Goal: Find specific page/section: Find specific page/section

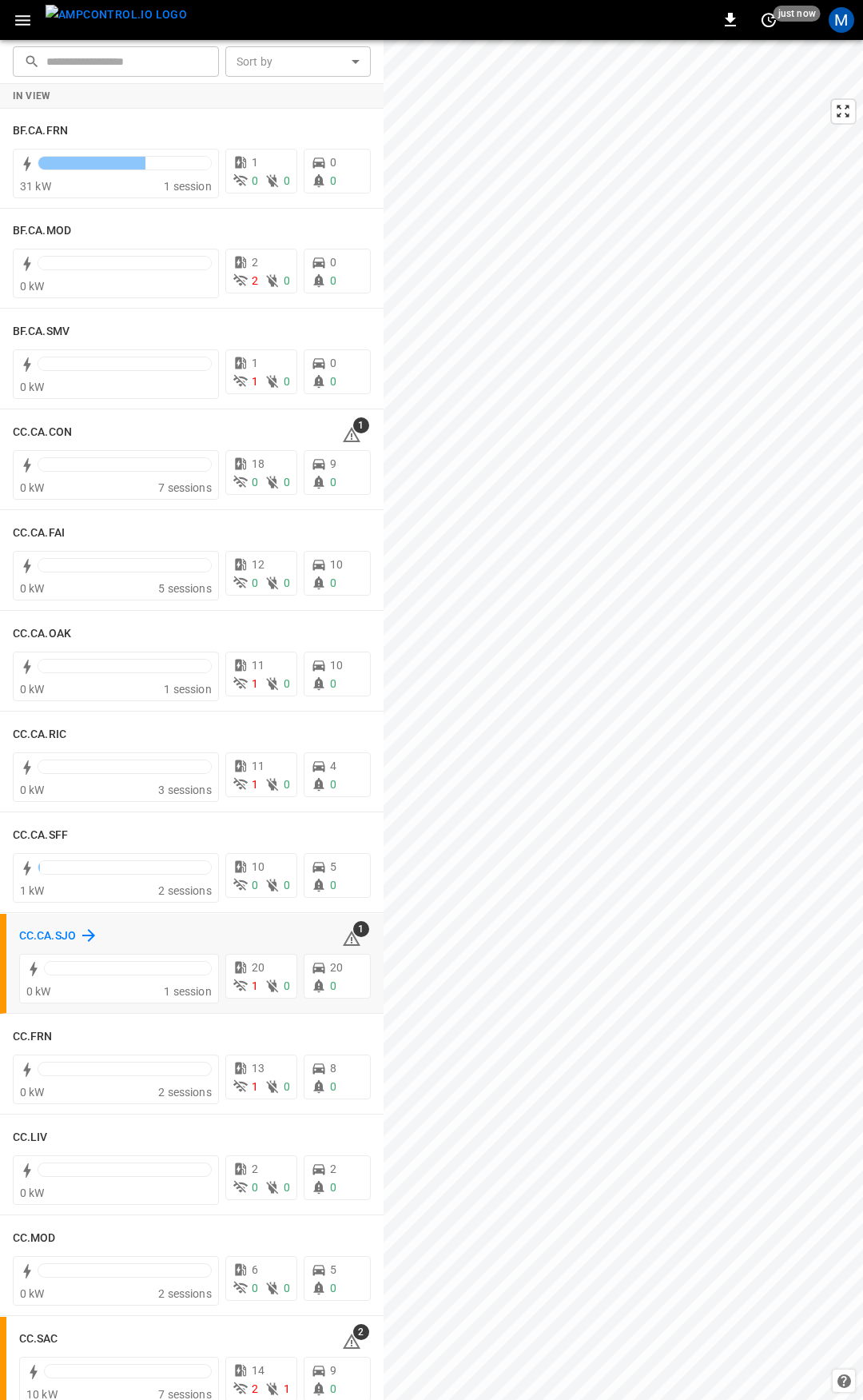
click at [73, 937] on h6 "CC.CA.SJO" at bounding box center [47, 936] width 57 height 17
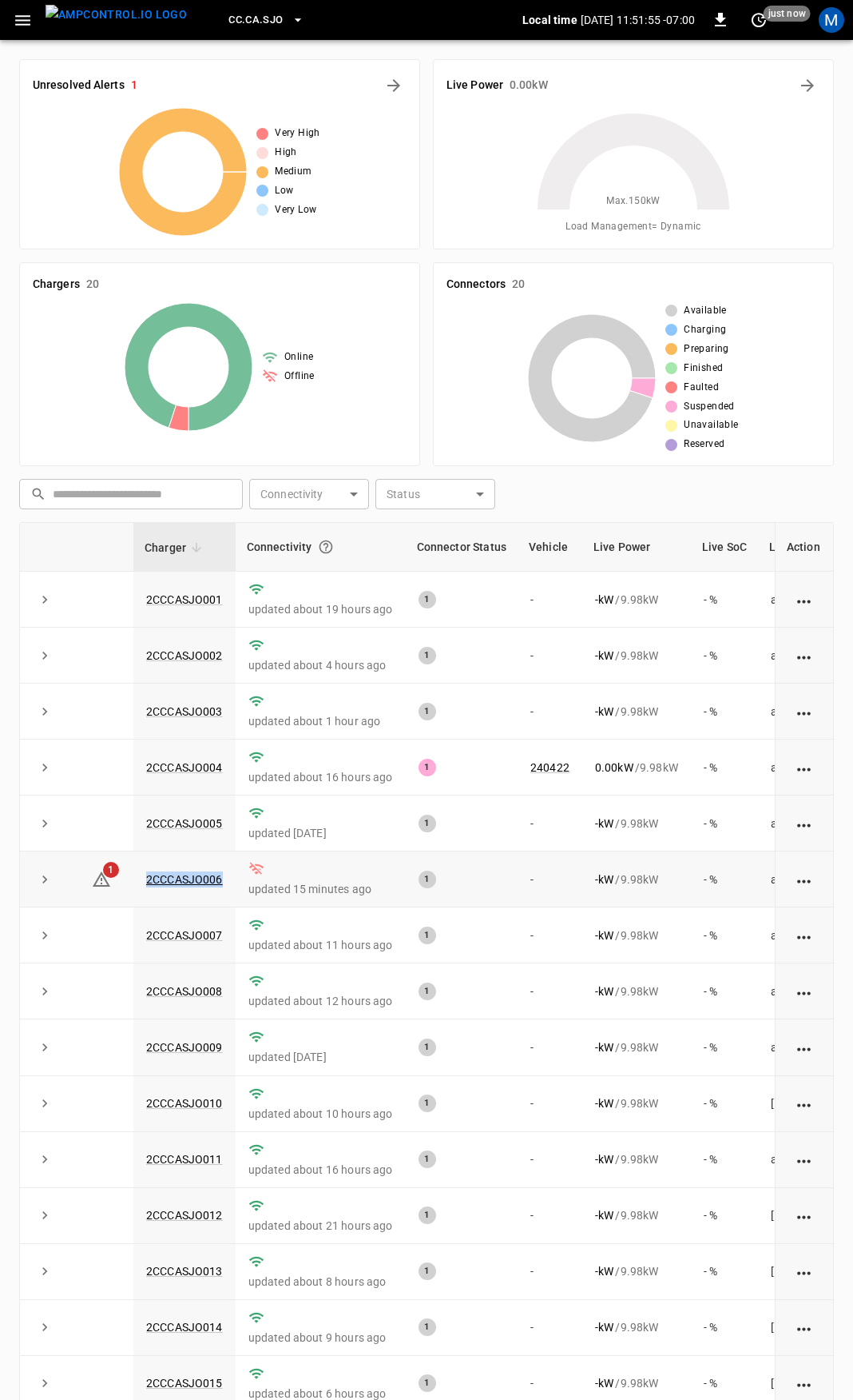
drag, startPoint x: 229, startPoint y: 883, endPoint x: 119, endPoint y: 884, distance: 110.0
click at [120, 884] on tr "1 2CCCASJO006 updated 15 minutes ago 1 - - kW / 9.98 kW - % about 17 hours ago" at bounding box center [481, 878] width 922 height 56
copy tr "2CCCASJO006"
